Goal: Task Accomplishment & Management: Use online tool/utility

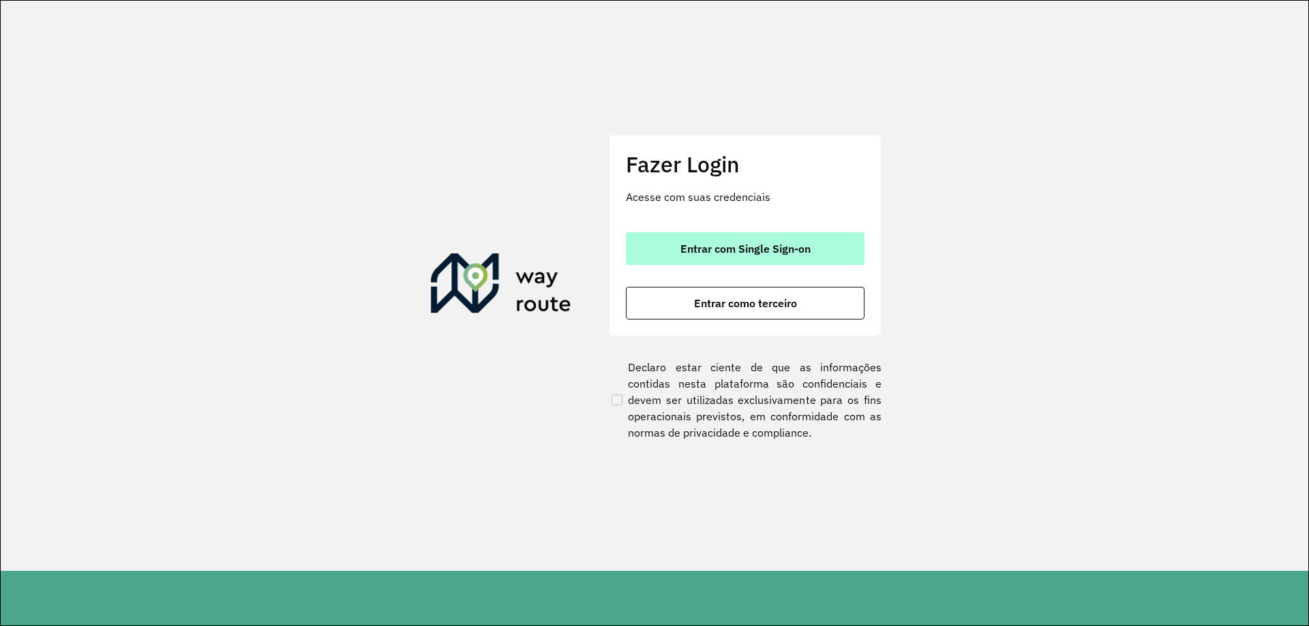
click at [814, 238] on button "Entrar com Single Sign-on" at bounding box center [745, 248] width 239 height 33
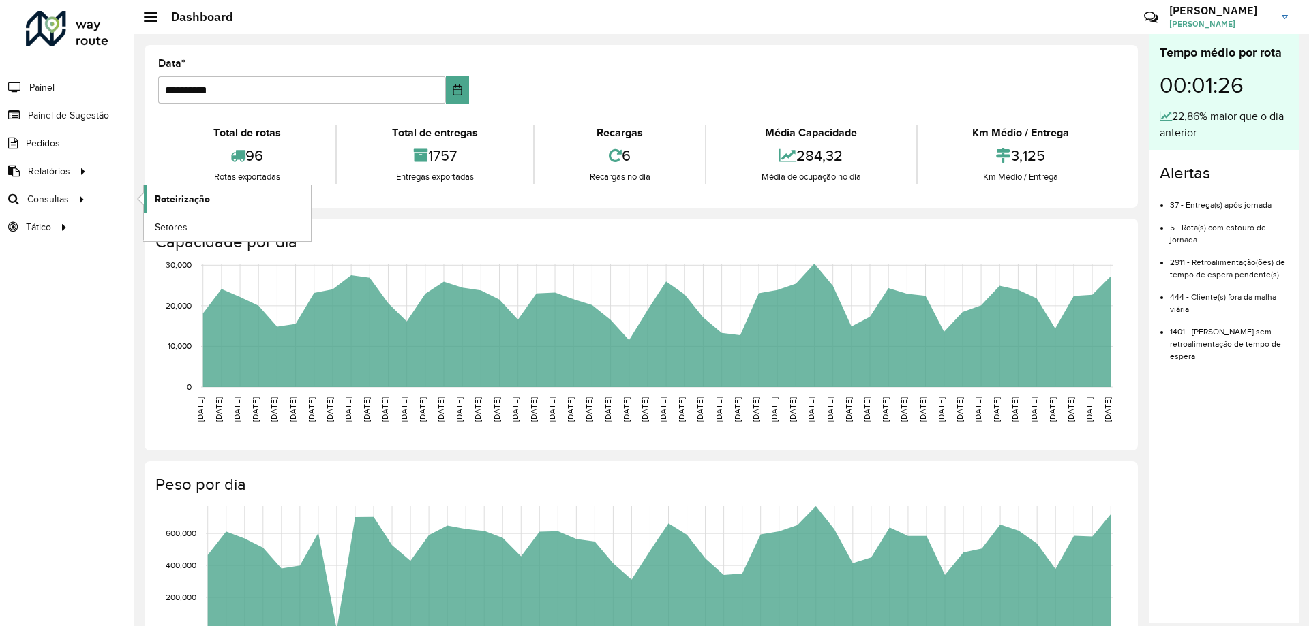
click at [172, 198] on span "Roteirização" at bounding box center [182, 199] width 55 height 14
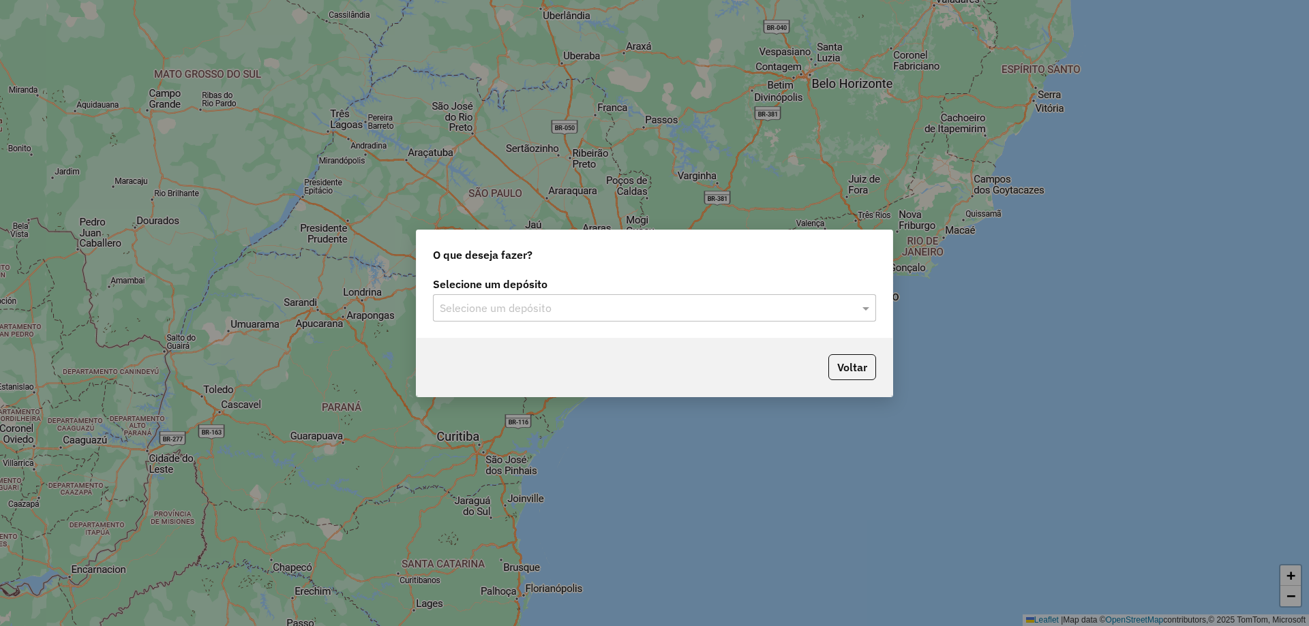
click at [536, 329] on div "Selecione um depósito Selecione um depósito" at bounding box center [654, 306] width 476 height 64
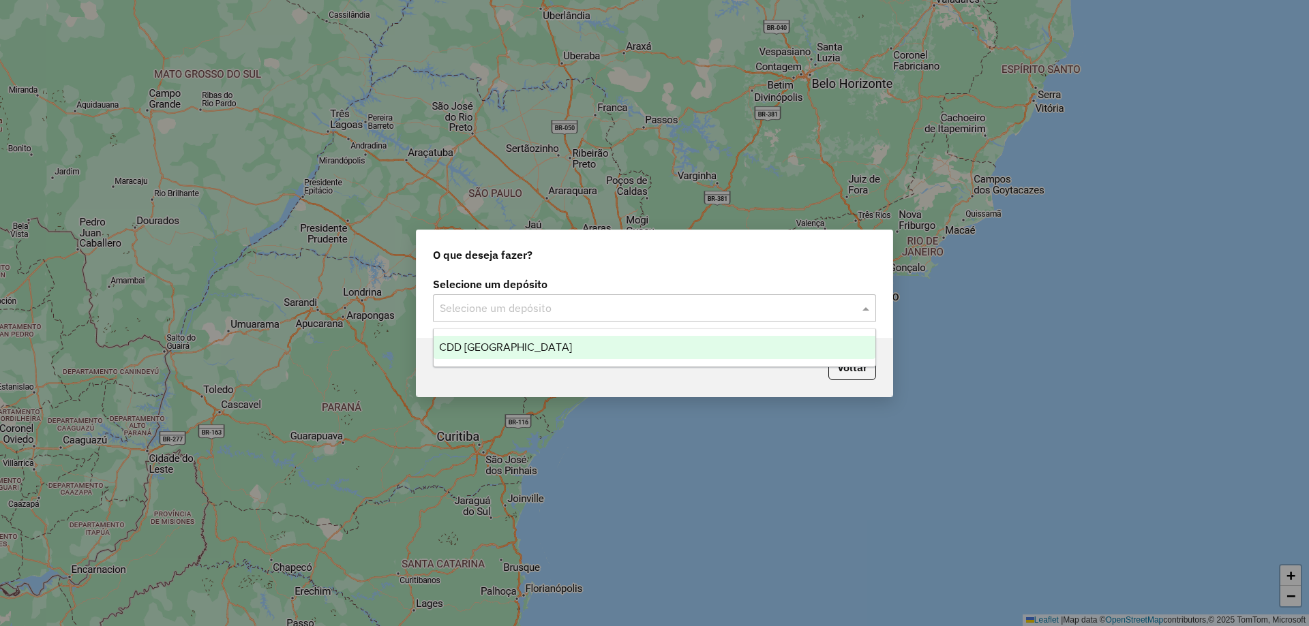
click at [536, 318] on div "Selecione um depósito" at bounding box center [654, 307] width 443 height 27
click at [536, 348] on div "CDD [GEOGRAPHIC_DATA]" at bounding box center [655, 347] width 442 height 23
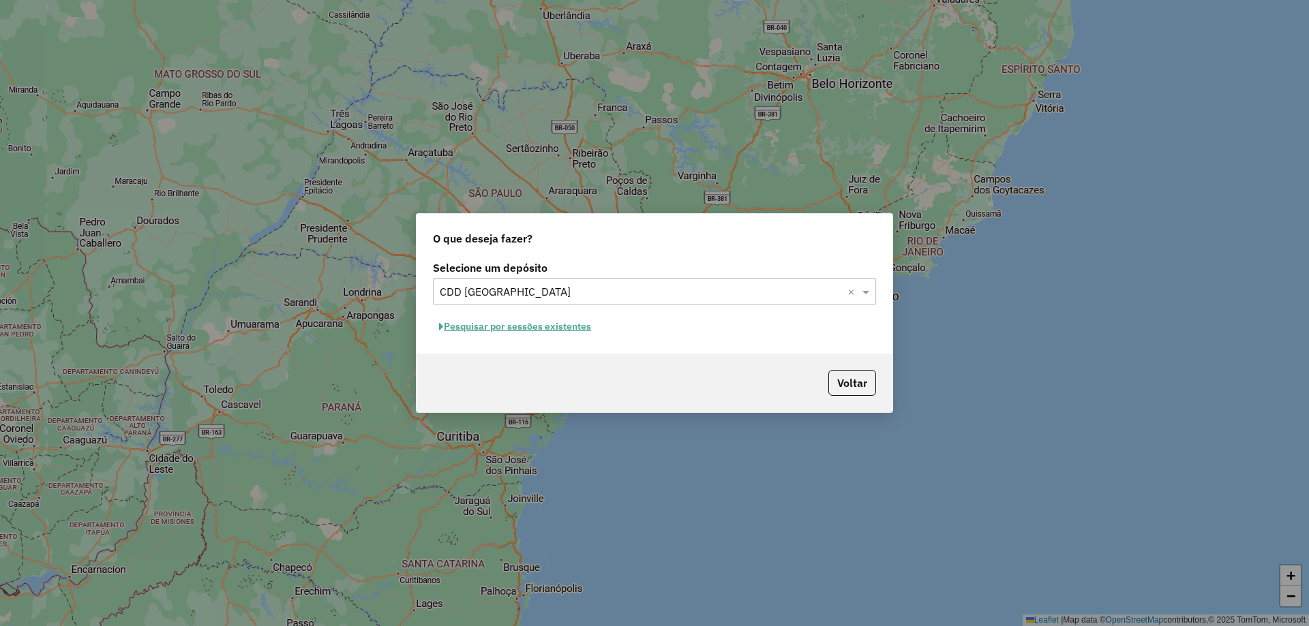
click at [562, 319] on button "Pesquisar por sessões existentes" at bounding box center [515, 326] width 164 height 21
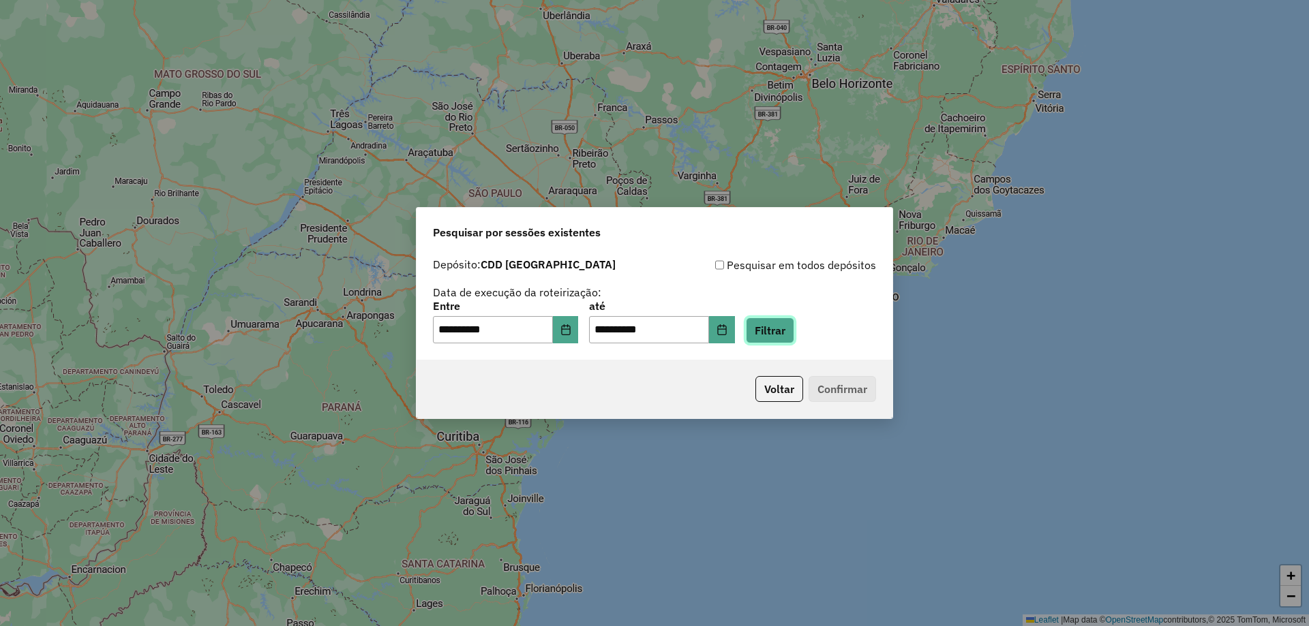
click at [794, 329] on button "Filtrar" at bounding box center [770, 331] width 48 height 26
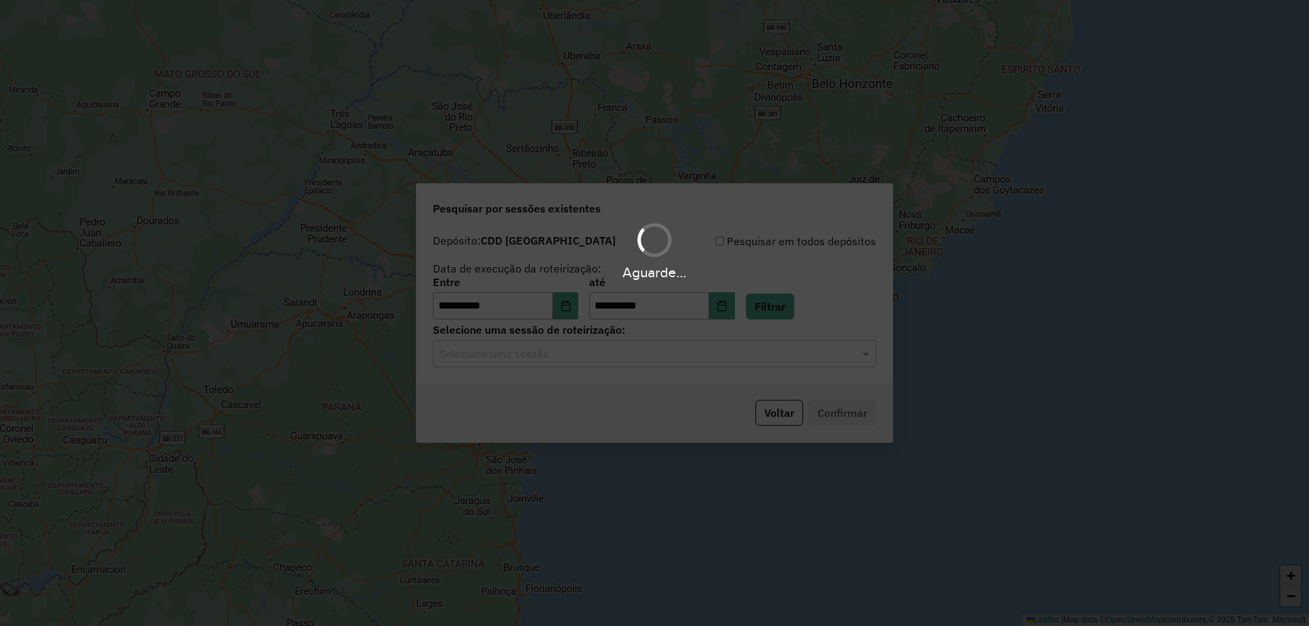
click at [523, 371] on div "**********" at bounding box center [654, 306] width 476 height 156
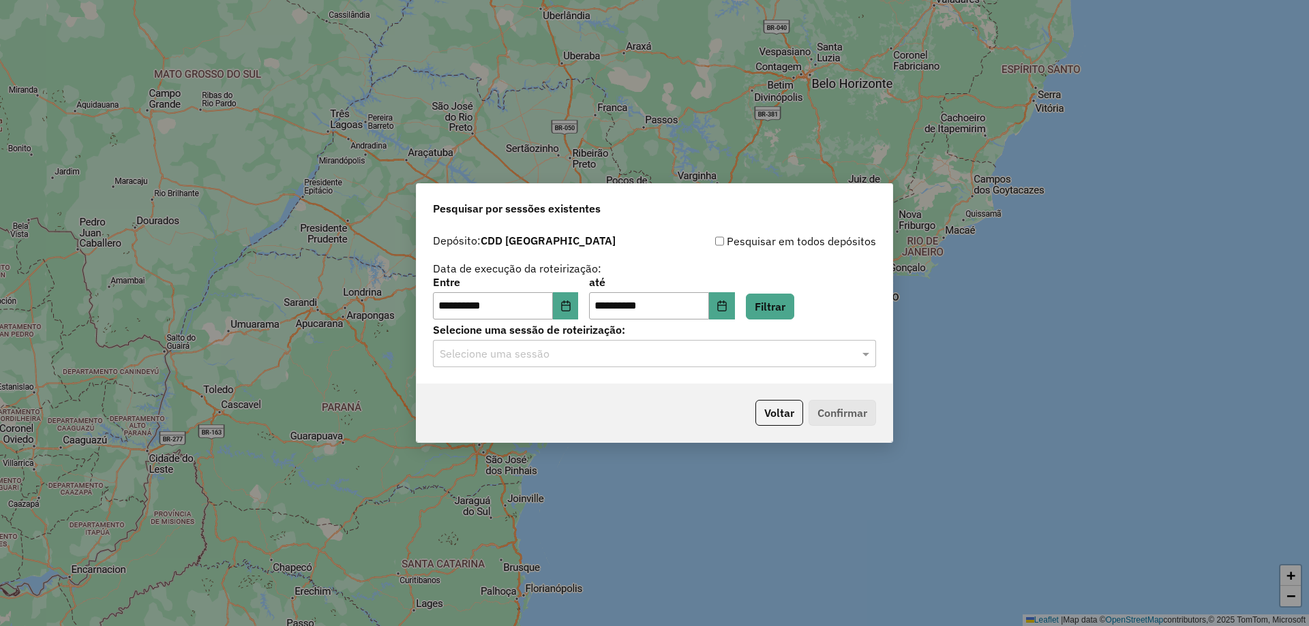
click at [535, 356] on input "text" at bounding box center [641, 354] width 402 height 16
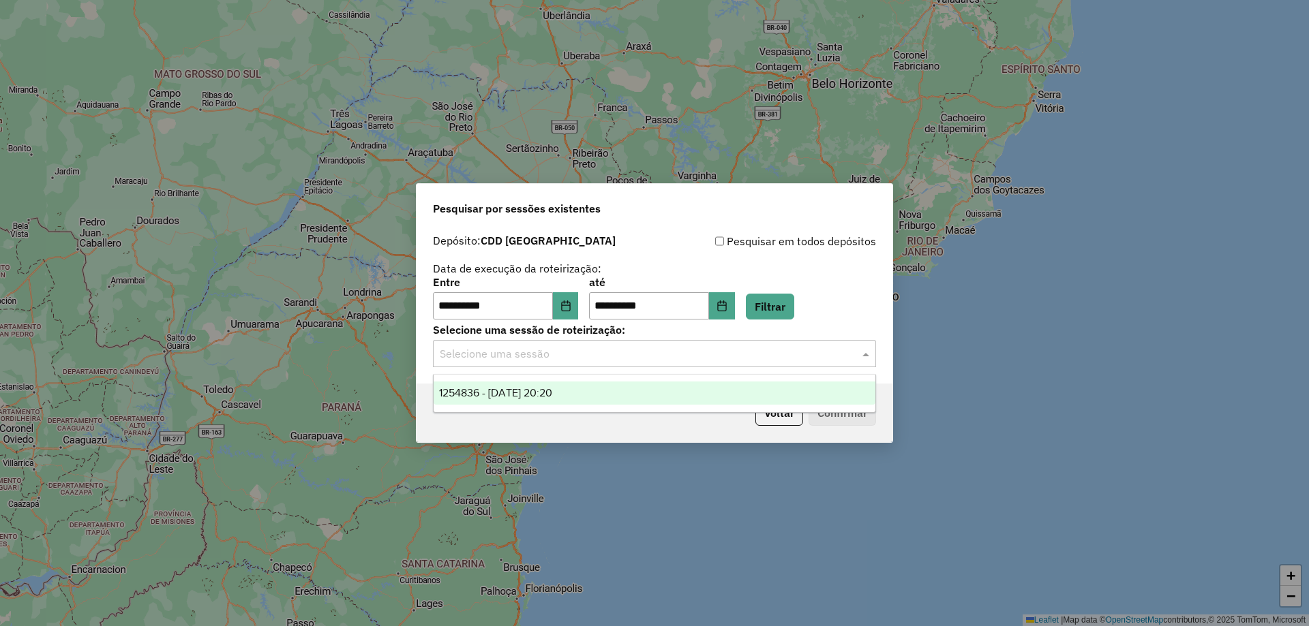
drag, startPoint x: 541, startPoint y: 389, endPoint x: 580, endPoint y: 389, distance: 39.5
click at [541, 391] on span "1254836 - 28/08/2025 20:20" at bounding box center [495, 393] width 113 height 12
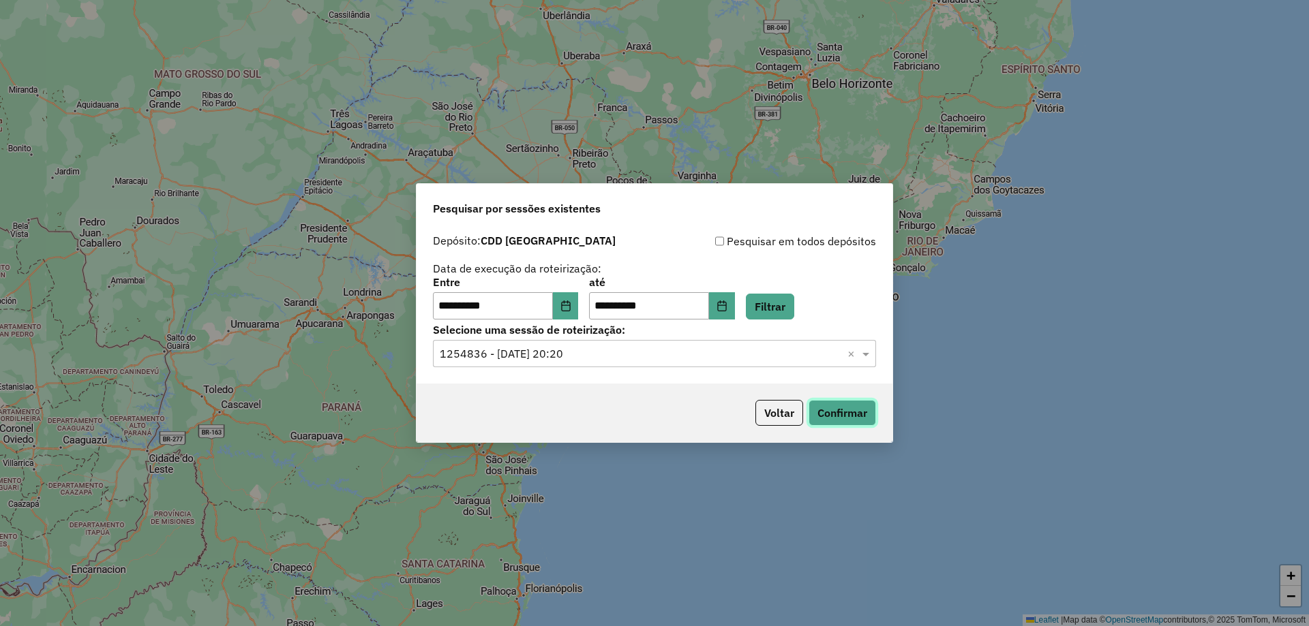
click at [863, 424] on button "Confirmar" at bounding box center [841, 413] width 67 height 26
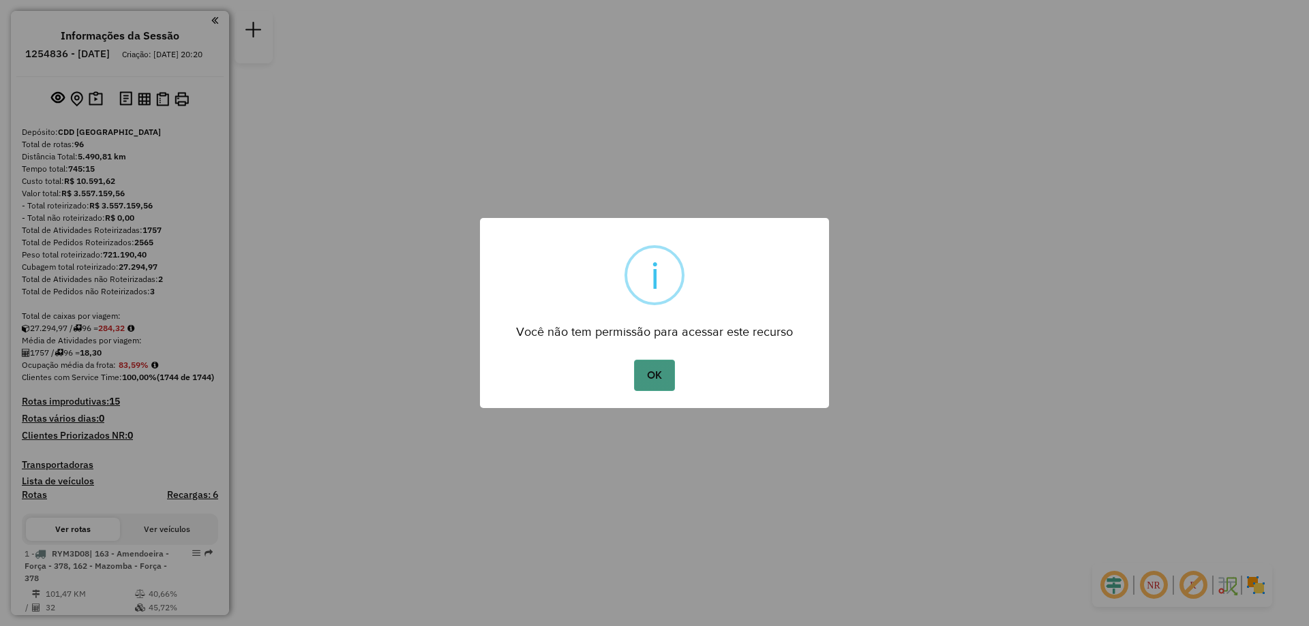
click at [661, 379] on button "OK" at bounding box center [654, 375] width 40 height 31
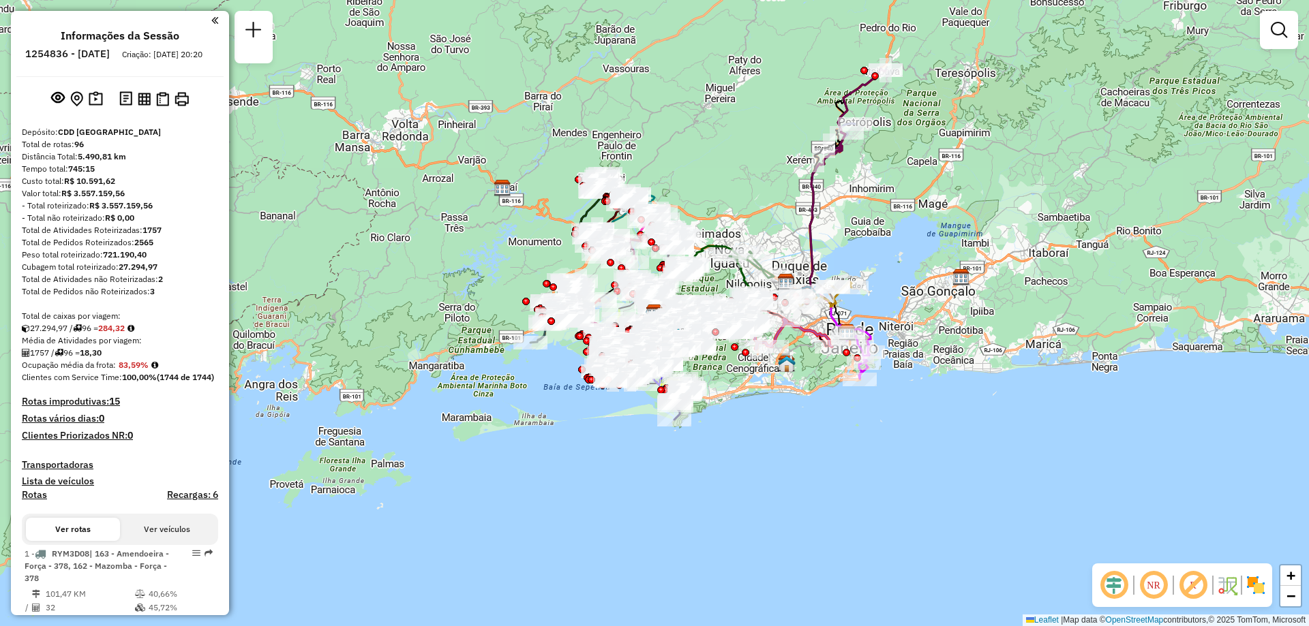
scroll to position [5221, 0]
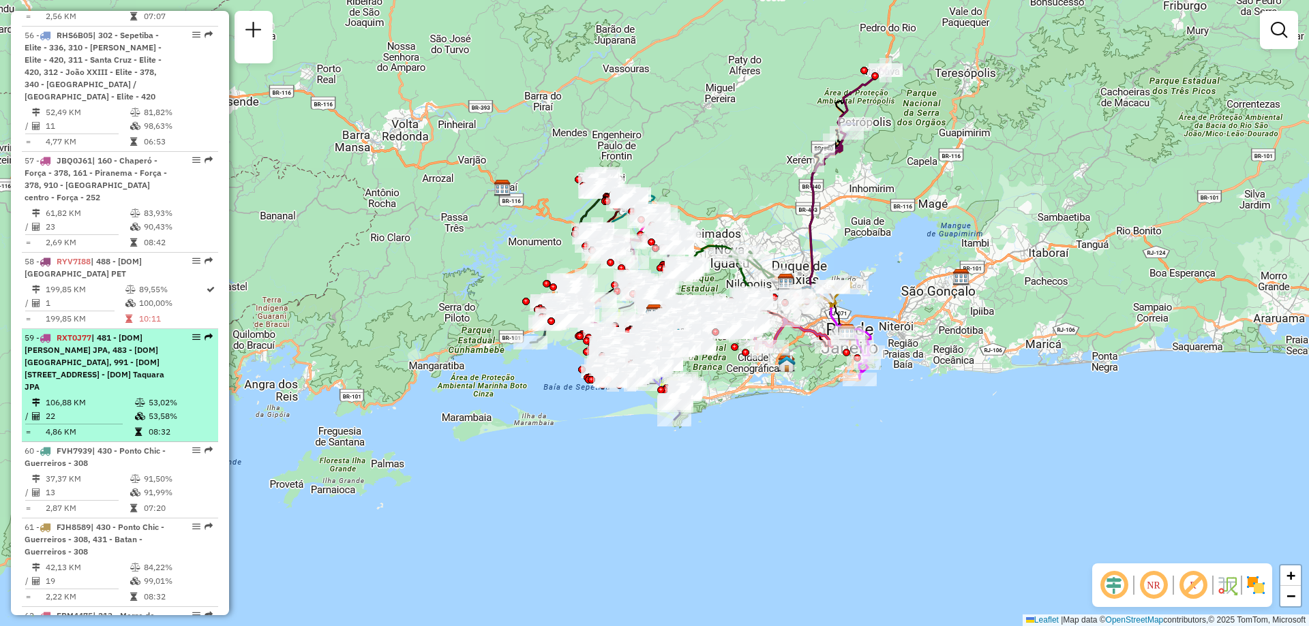
select select "**********"
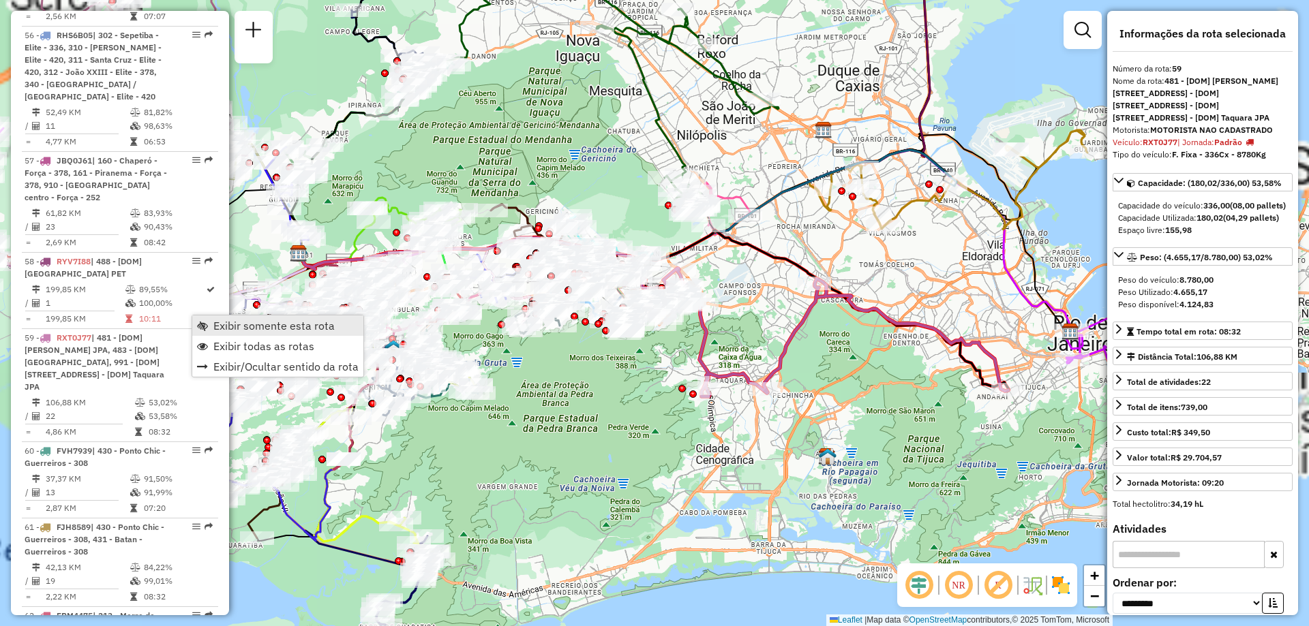
click at [200, 320] on link "Exibir somente esta rota" at bounding box center [277, 326] width 171 height 20
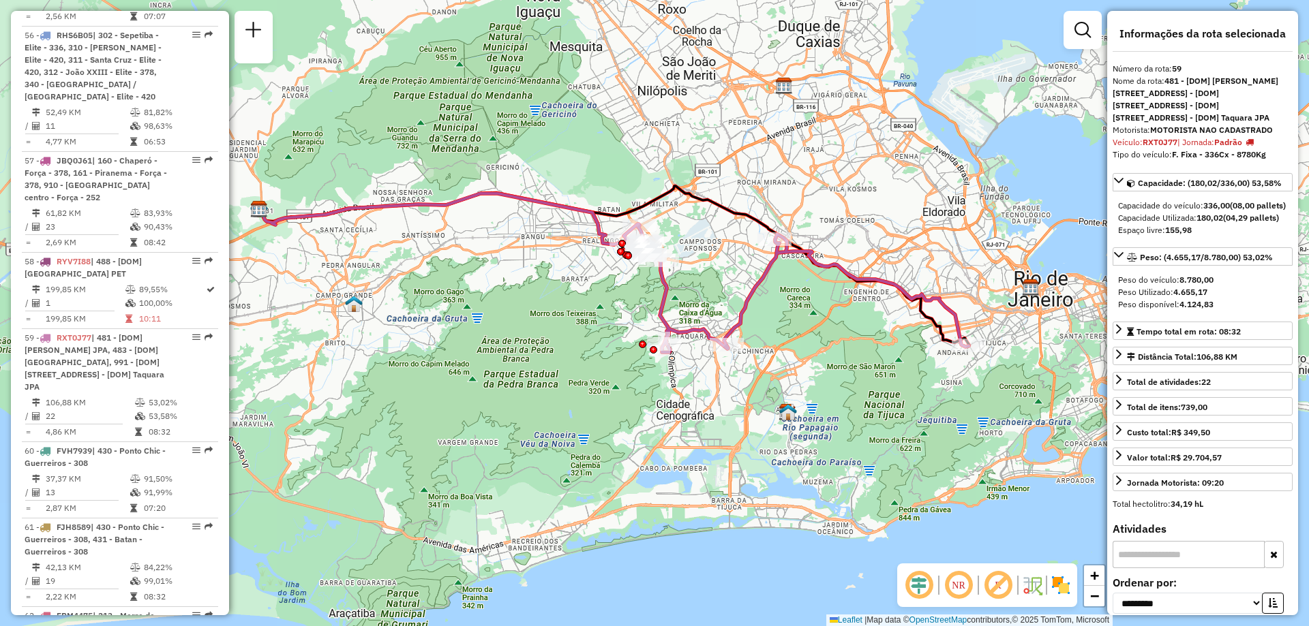
drag, startPoint x: 536, startPoint y: 331, endPoint x: 496, endPoint y: 286, distance: 59.4
click at [496, 286] on div "Janela de atendimento Grade de atendimento Capacidade Transportadoras Veículos …" at bounding box center [654, 313] width 1309 height 626
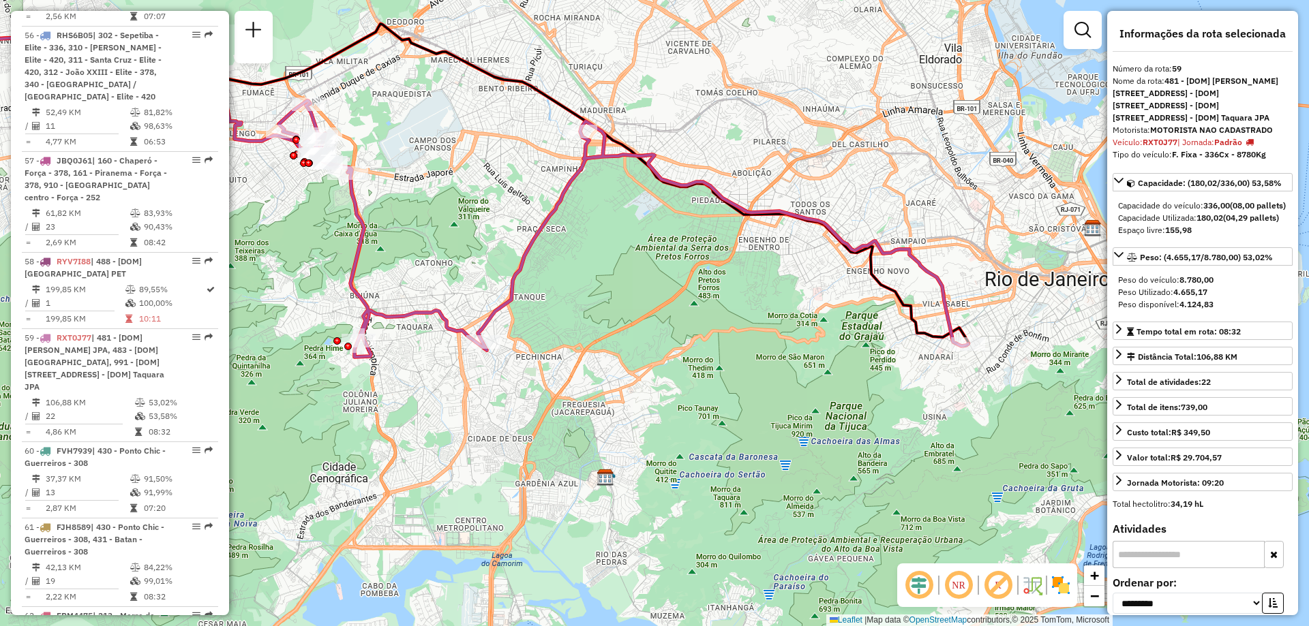
click at [1061, 96] on div "Janela de atendimento Grade de atendimento Capacidade Transportadoras Veículos …" at bounding box center [654, 313] width 1309 height 626
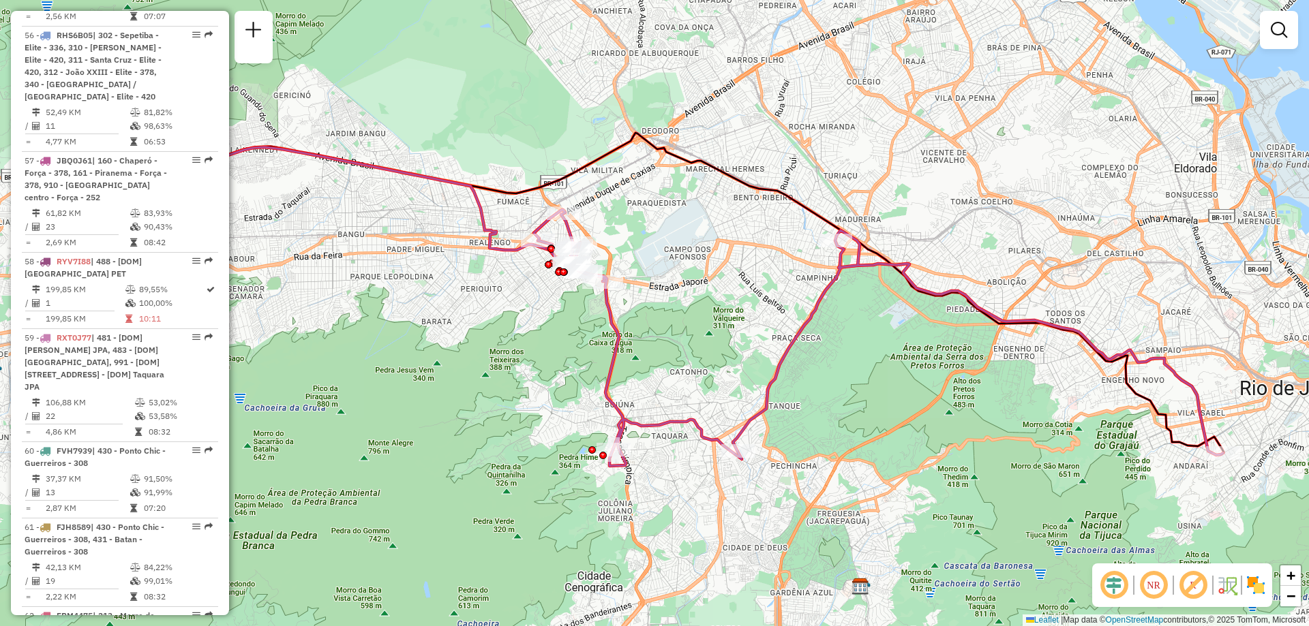
drag, startPoint x: 796, startPoint y: 180, endPoint x: 1051, endPoint y: 289, distance: 277.3
click at [1051, 289] on div "Janela de atendimento Grade de atendimento Capacidade Transportadoras Veículos …" at bounding box center [654, 313] width 1309 height 626
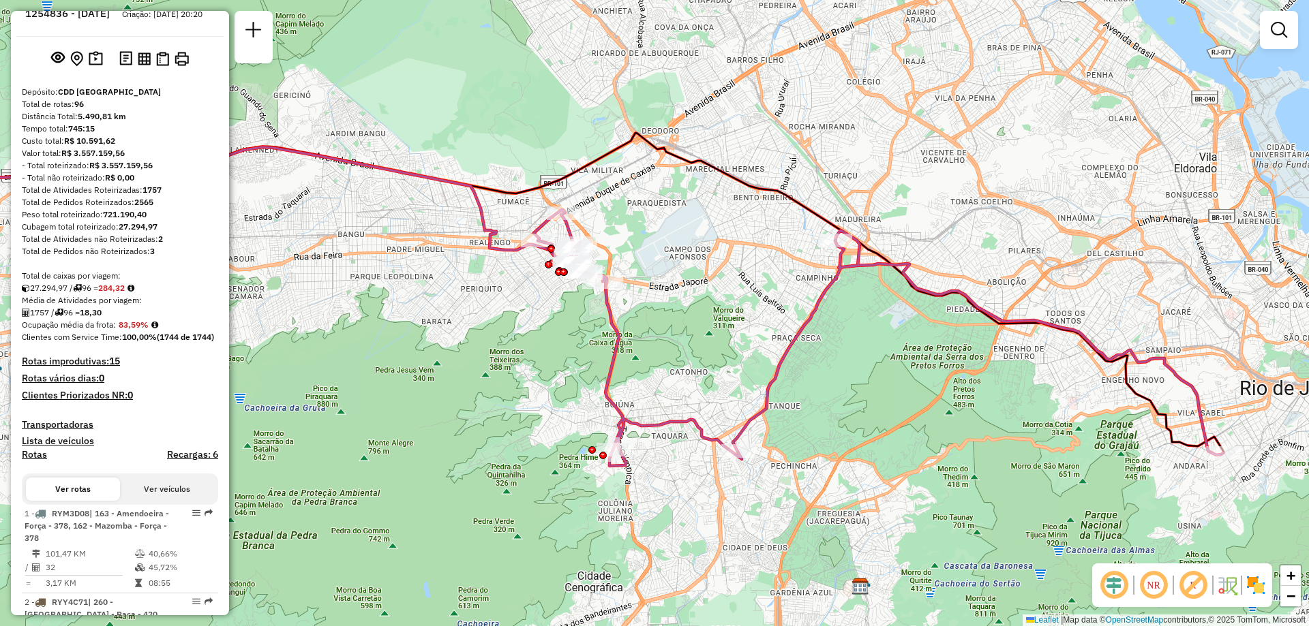
scroll to position [0, 0]
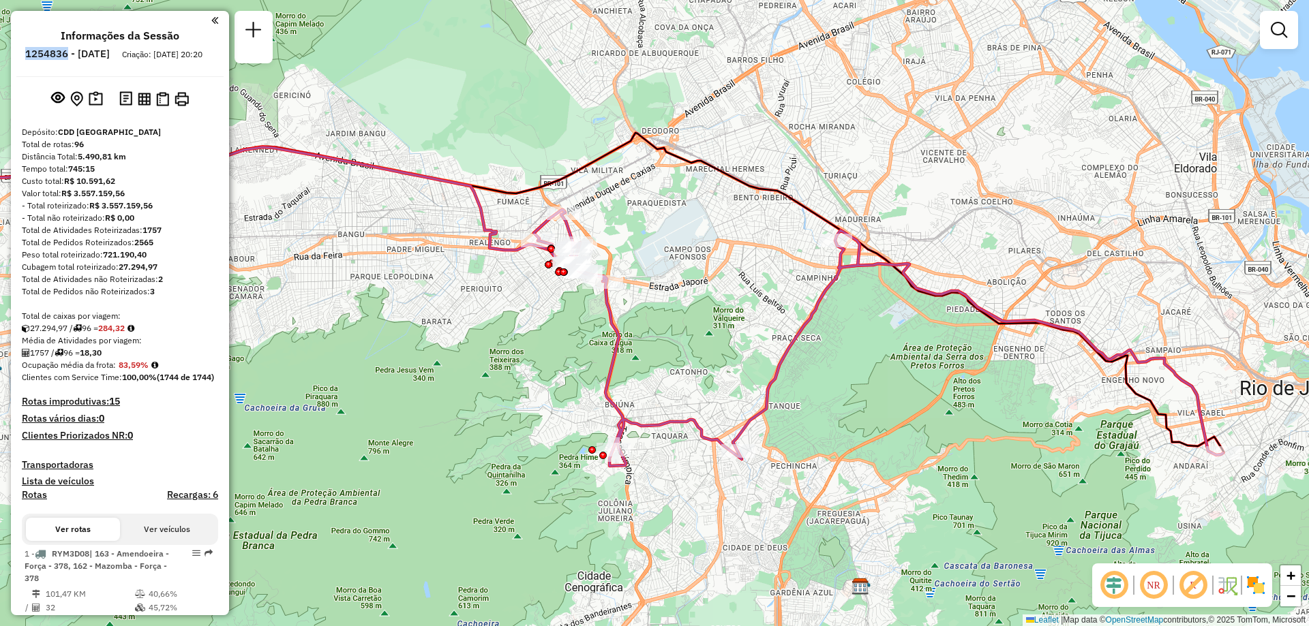
drag, startPoint x: 104, startPoint y: 56, endPoint x: 63, endPoint y: 55, distance: 40.9
click at [63, 55] on h6 "1254836 - [DATE]" at bounding box center [67, 54] width 85 height 12
copy h6 "1254836"
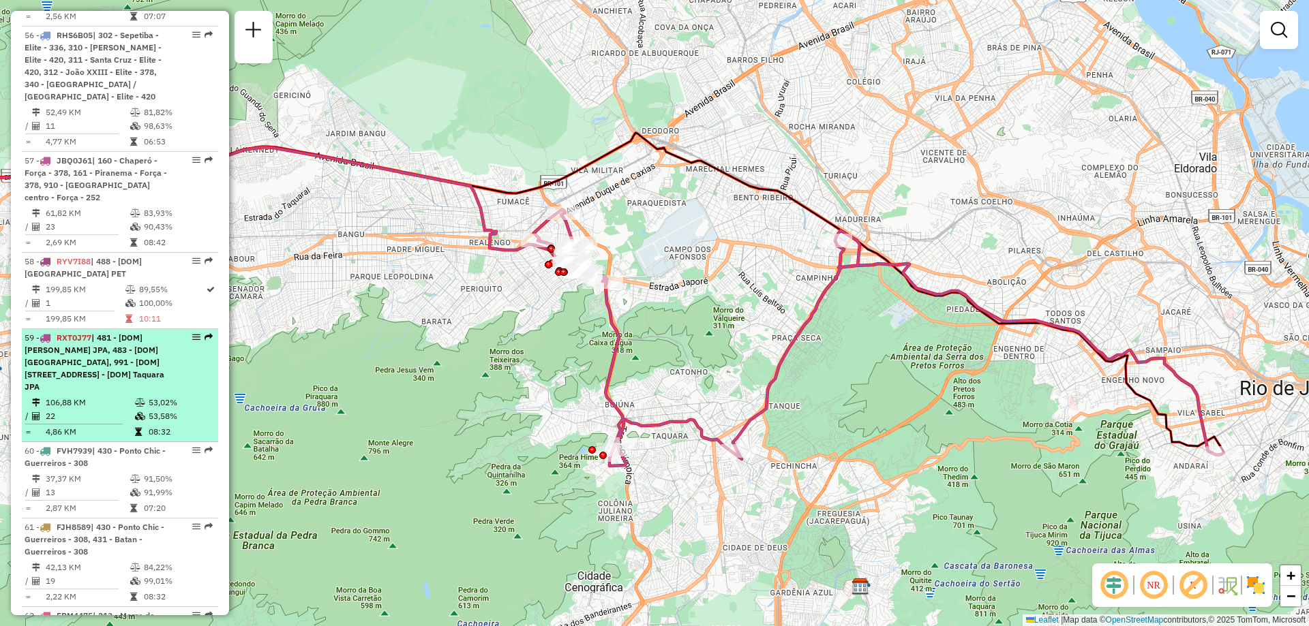
click at [193, 332] on div "59 - RXT0J77 | 481 - [DOM] [PERSON_NAME][STREET_ADDRESS] - [DOM] [STREET_ADDRES…" at bounding box center [120, 362] width 191 height 61
select select "**********"
